Goal: Transaction & Acquisition: Purchase product/service

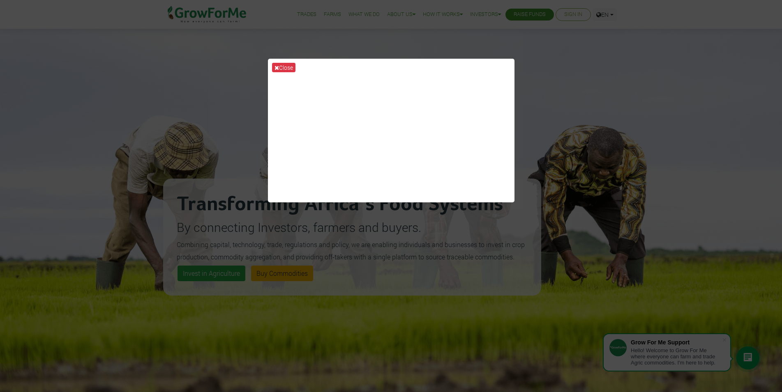
click at [351, 16] on div "Close" at bounding box center [391, 196] width 782 height 392
click at [152, 123] on div "Close" at bounding box center [391, 196] width 782 height 392
click at [284, 65] on button "Close" at bounding box center [283, 67] width 23 height 9
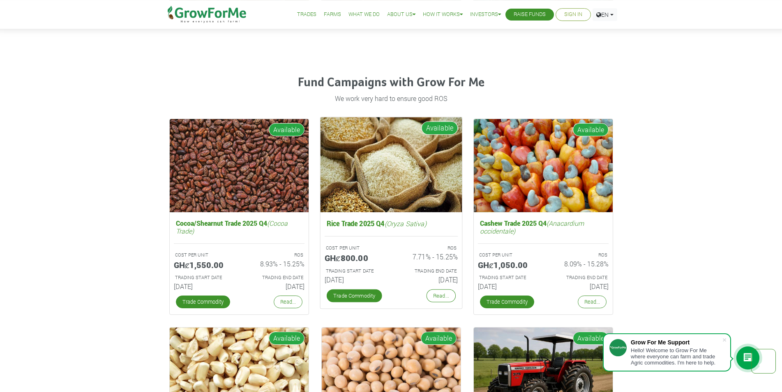
scroll to position [1132, 0]
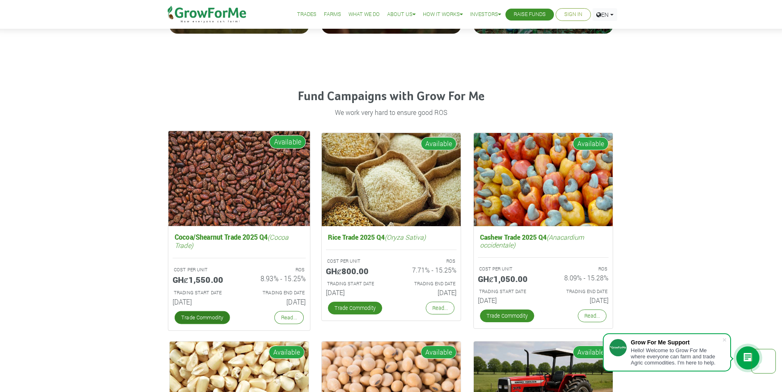
click at [199, 312] on link "Trade Commodity" at bounding box center [201, 318] width 55 height 13
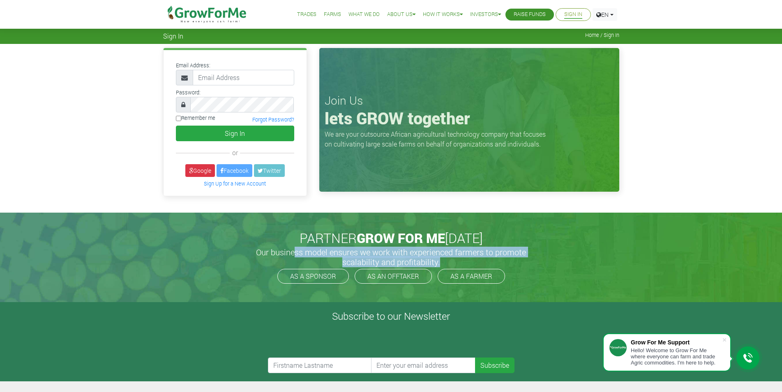
drag, startPoint x: 296, startPoint y: 248, endPoint x: 472, endPoint y: 264, distance: 176.6
click at [472, 264] on h5 "Our business model ensures we work with experienced farmers to promote scalabil…" at bounding box center [391, 257] width 288 height 20
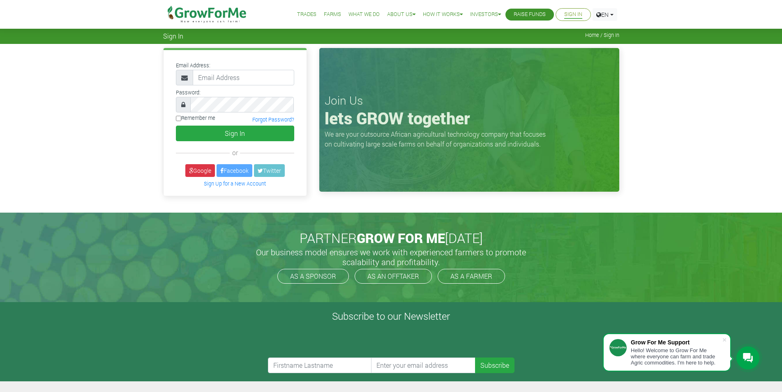
click at [369, 10] on li "What We Do" at bounding box center [364, 14] width 37 height 29
click at [366, 14] on link "What We Do" at bounding box center [364, 14] width 31 height 9
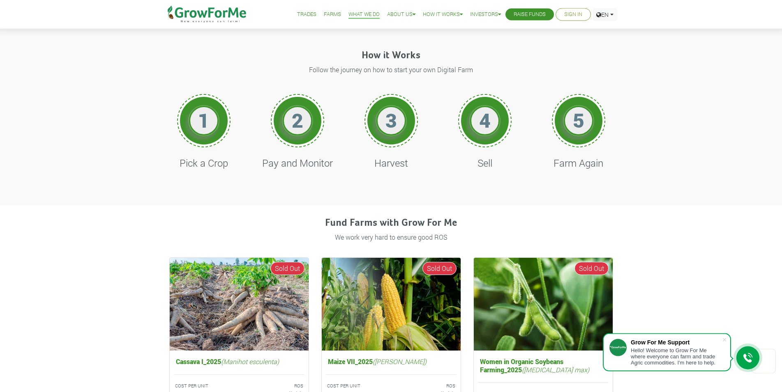
scroll to position [335, 0]
